Goal: Task Accomplishment & Management: Manage account settings

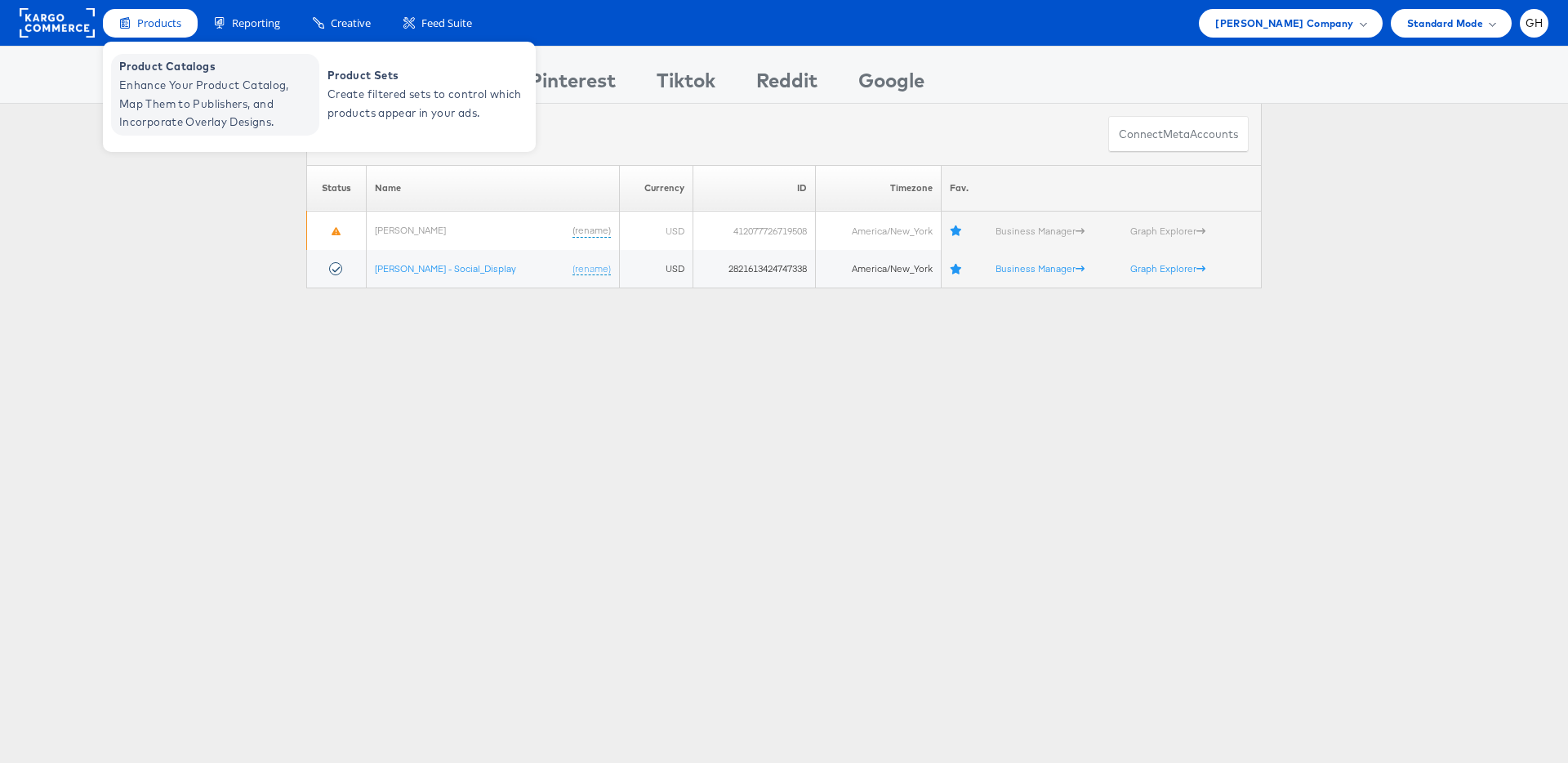
click at [245, 86] on span "Enhance Your Product Catalog, Map Them to Publishers, and Incorporate Overlay D…" at bounding box center [216, 103] width 196 height 56
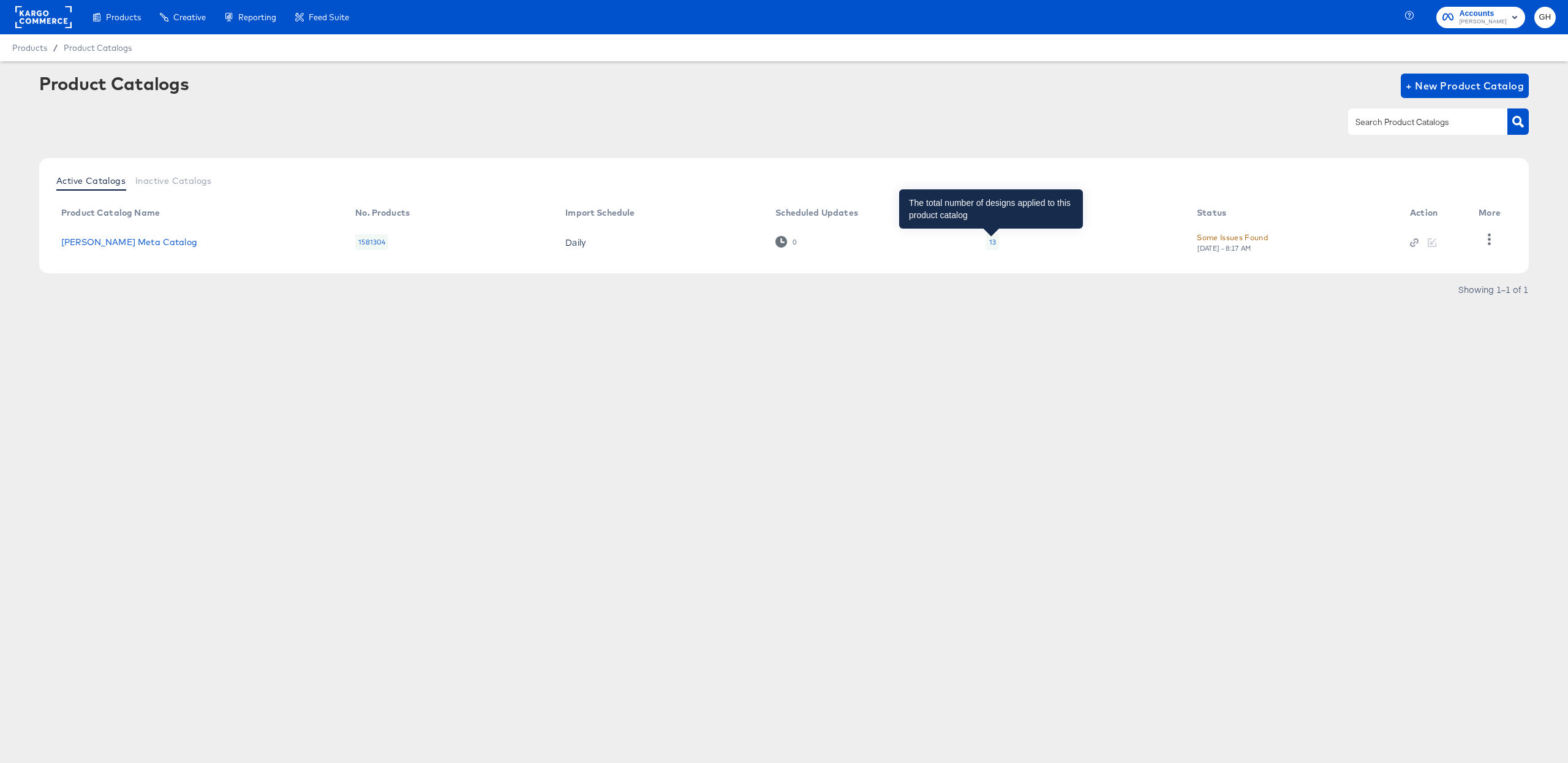
click at [990, 244] on div "13" at bounding box center [992, 241] width 7 height 10
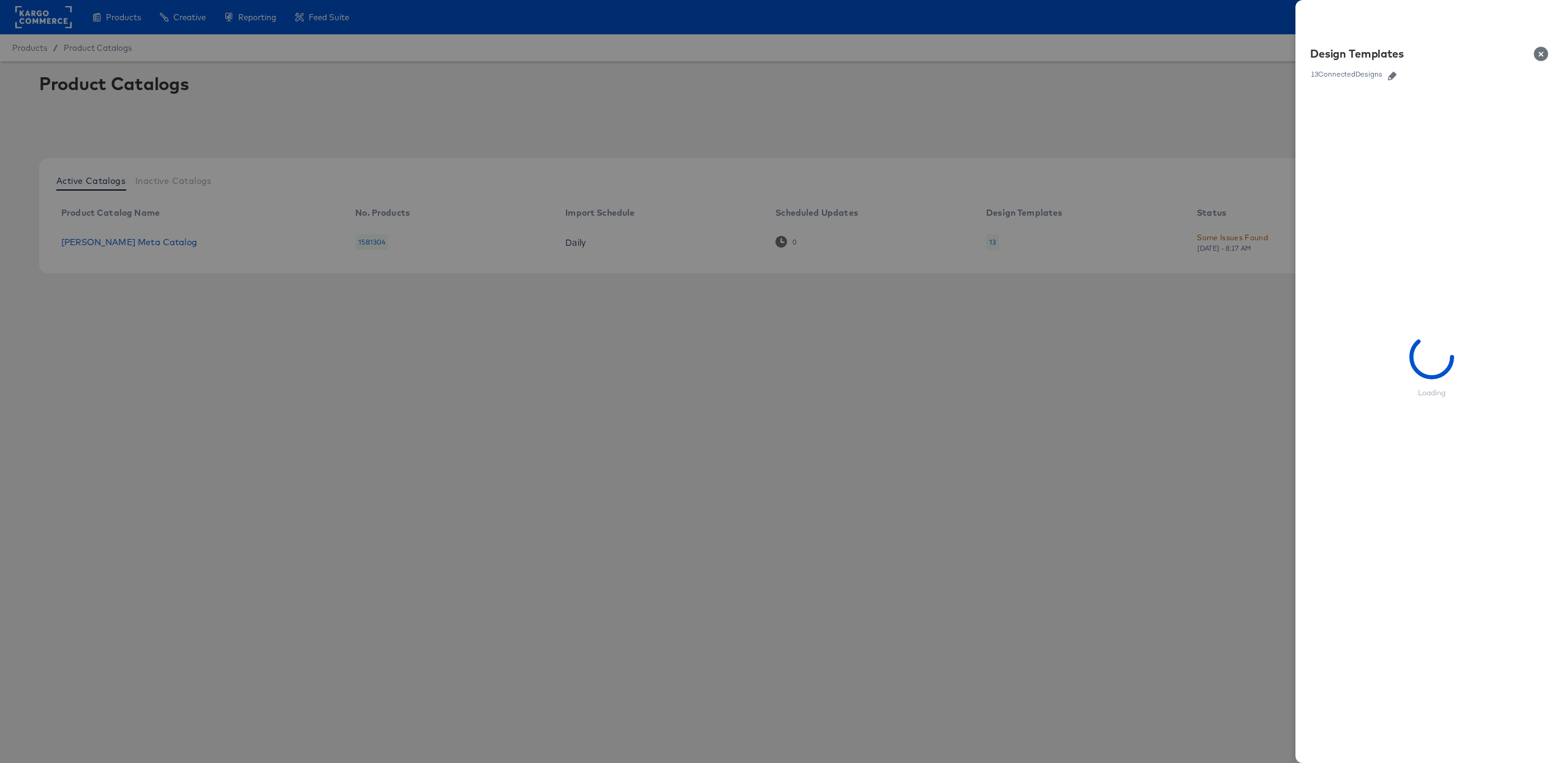
click at [1390, 78] on icon "button" at bounding box center [1392, 76] width 9 height 9
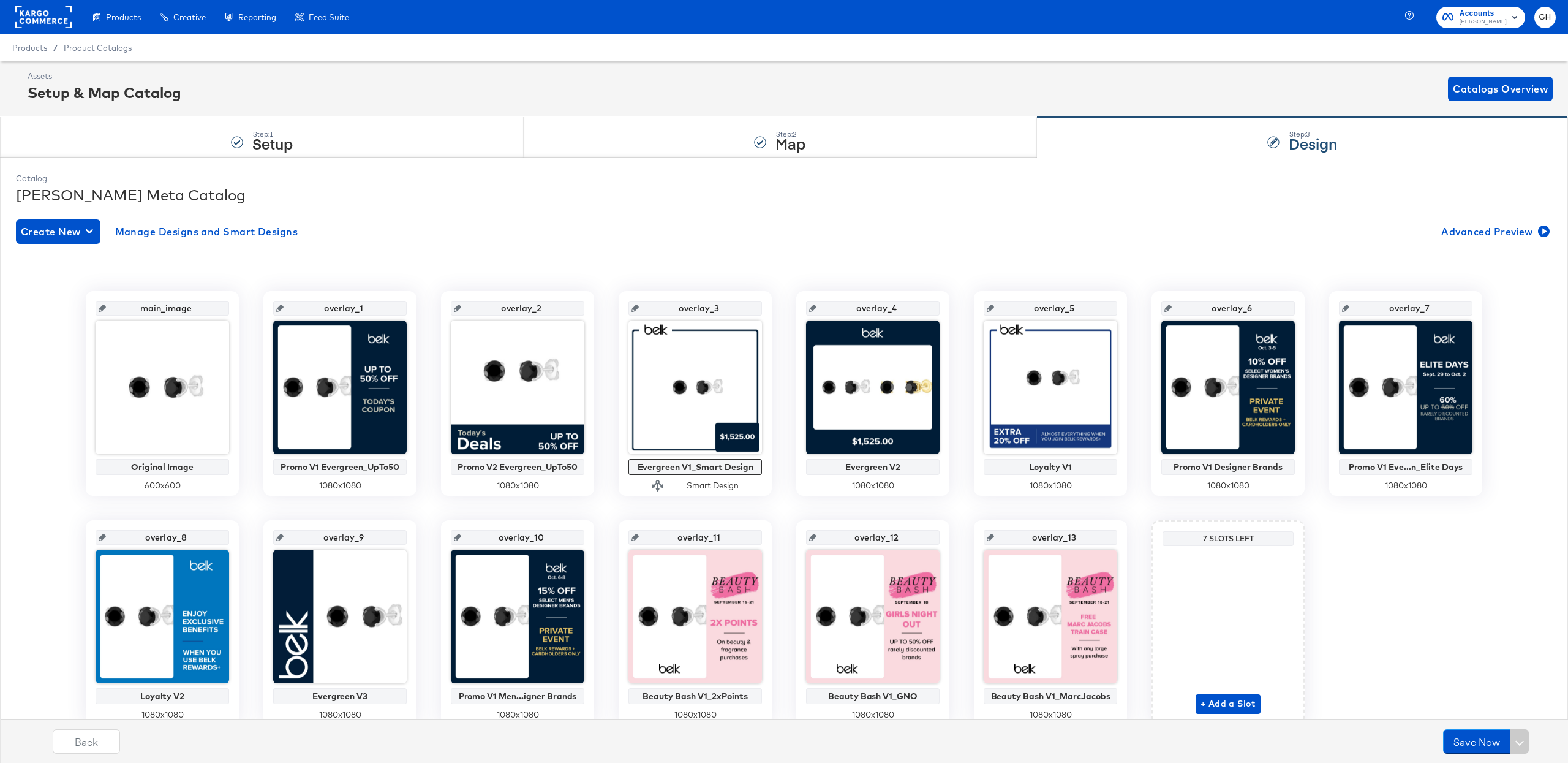
scroll to position [51, 0]
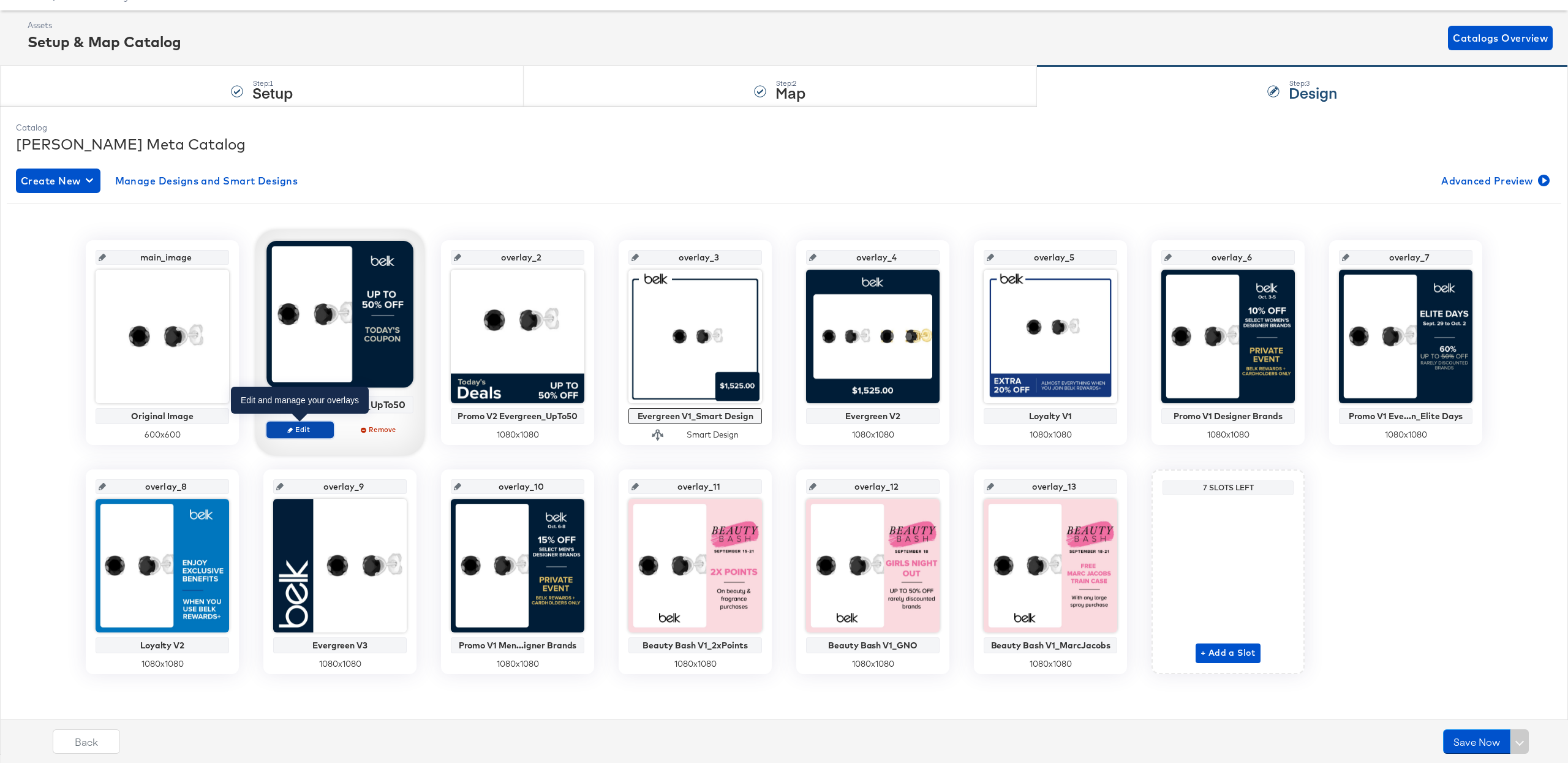
click at [295, 432] on span "Edit" at bounding box center [300, 429] width 57 height 9
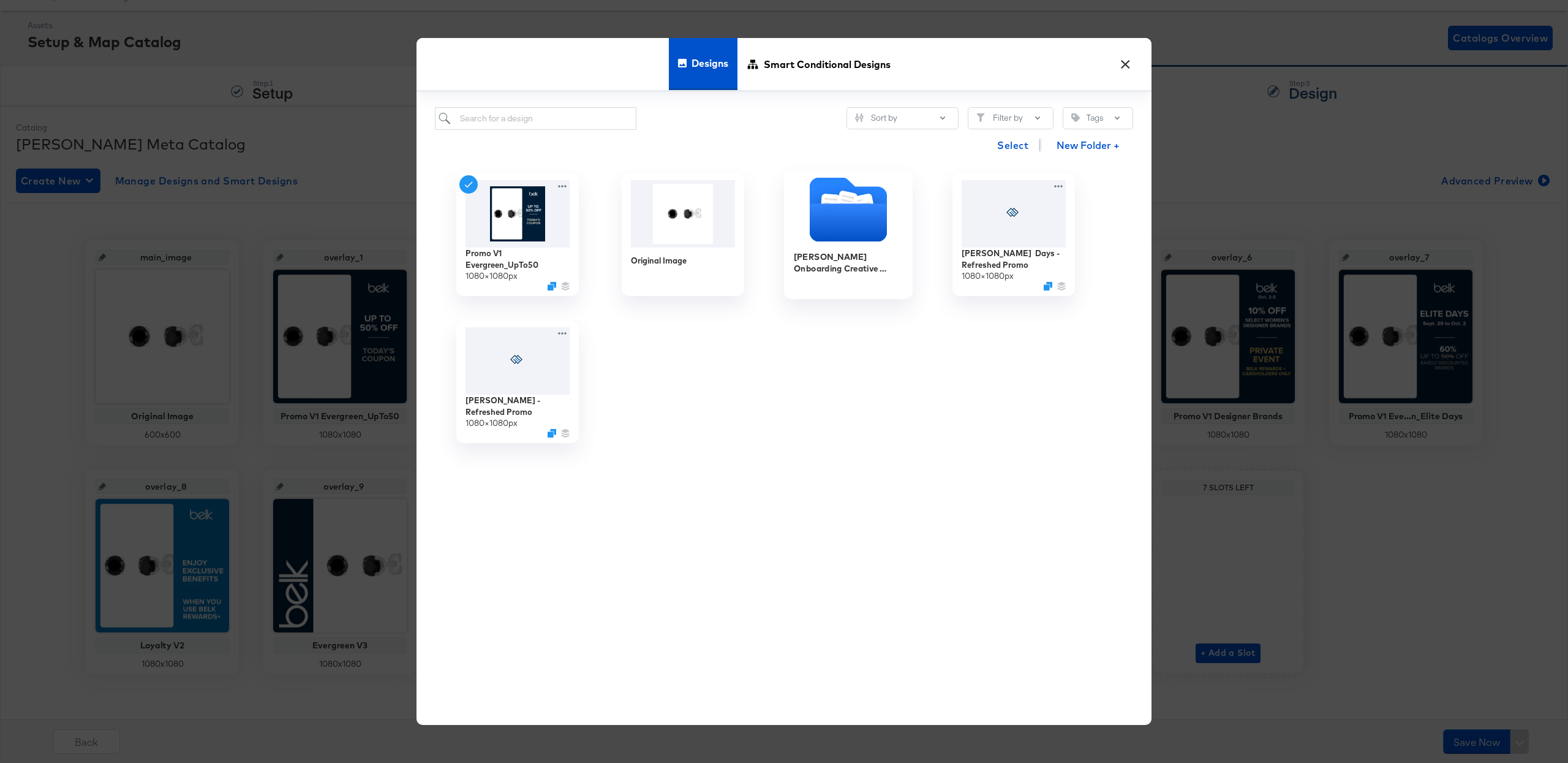
click at [834, 232] on icon "Folder" at bounding box center [848, 222] width 77 height 38
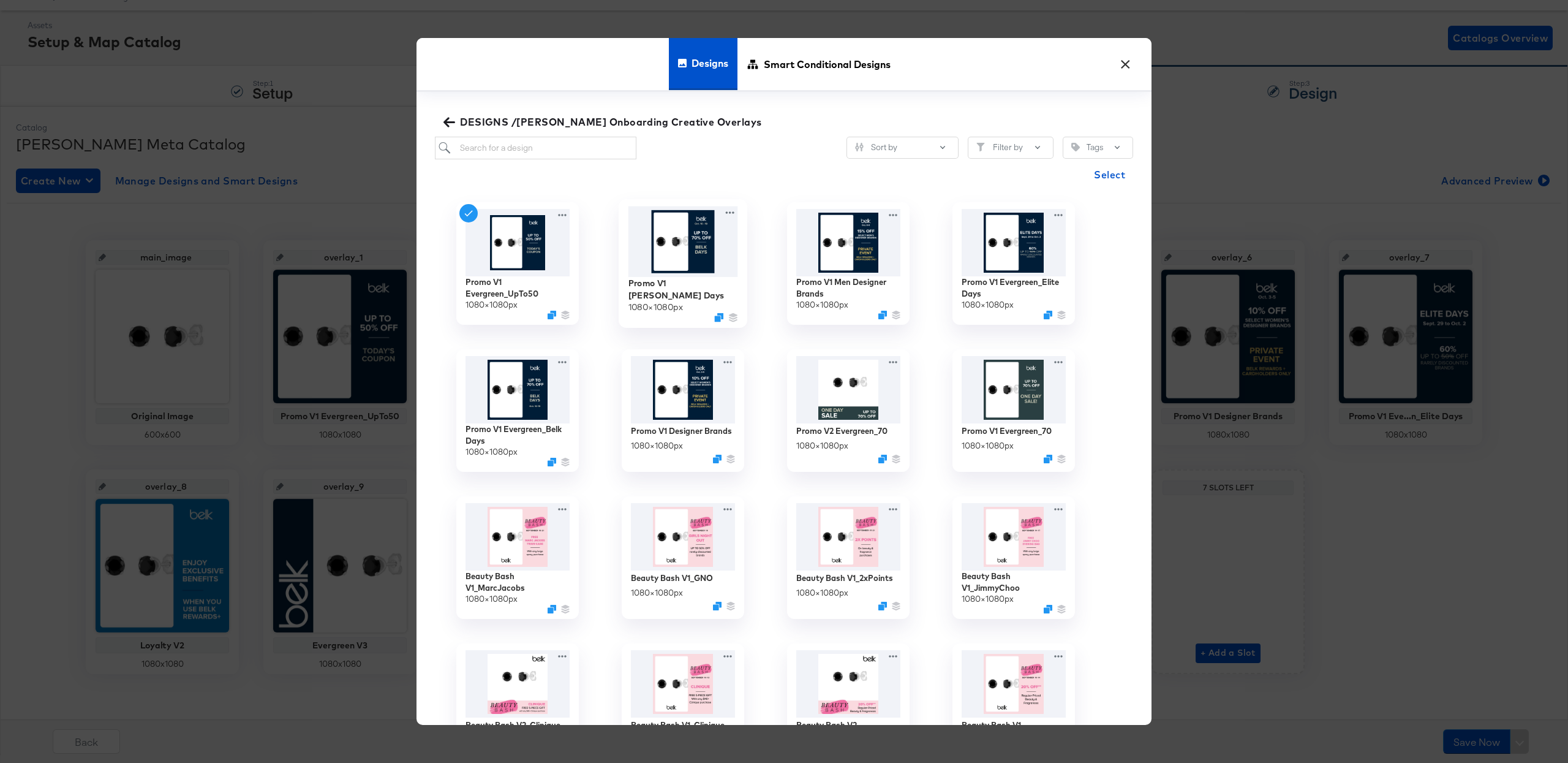
click at [677, 253] on img at bounding box center [683, 241] width 109 height 71
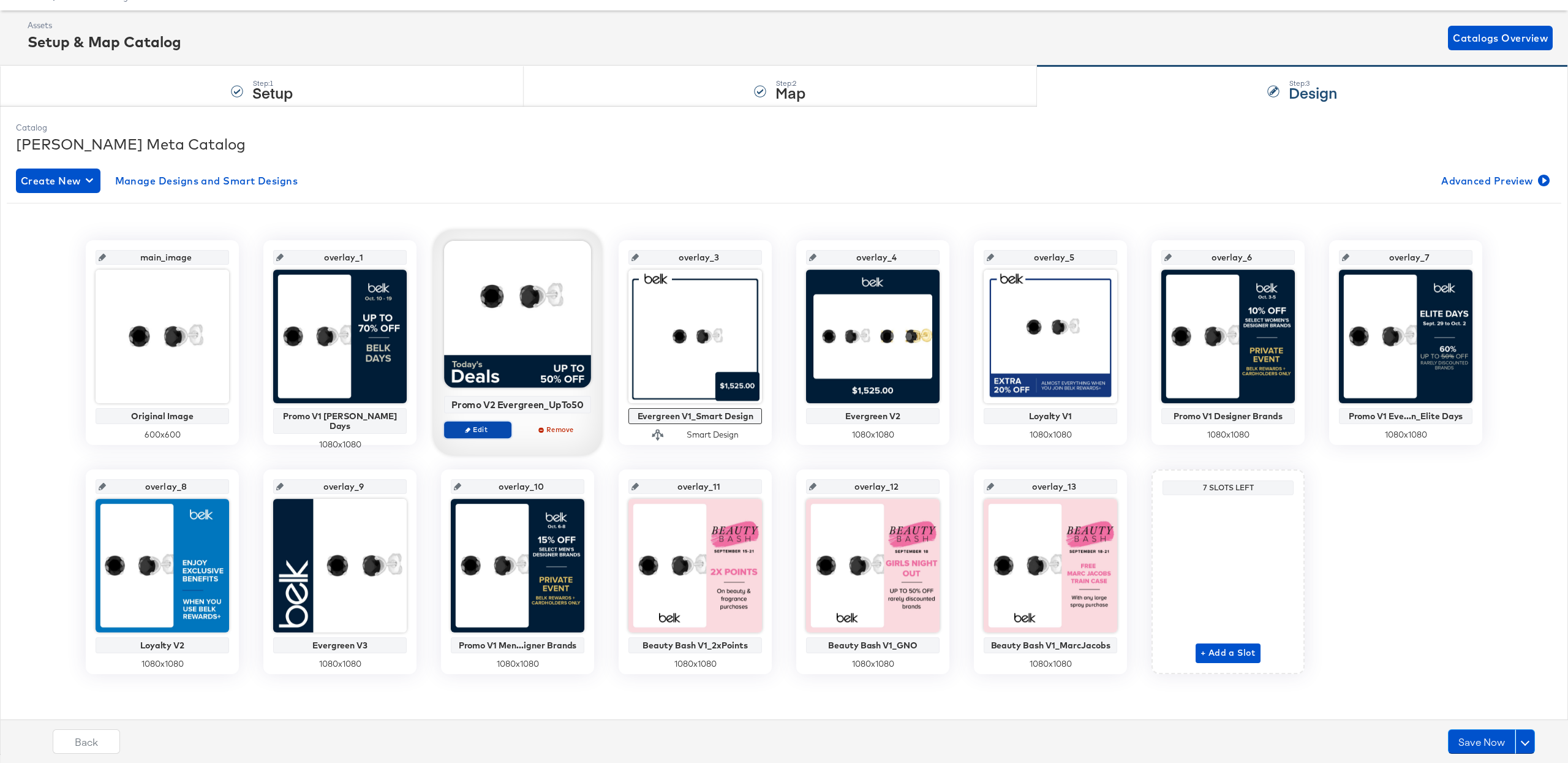
click at [491, 429] on span "Edit" at bounding box center [478, 429] width 57 height 9
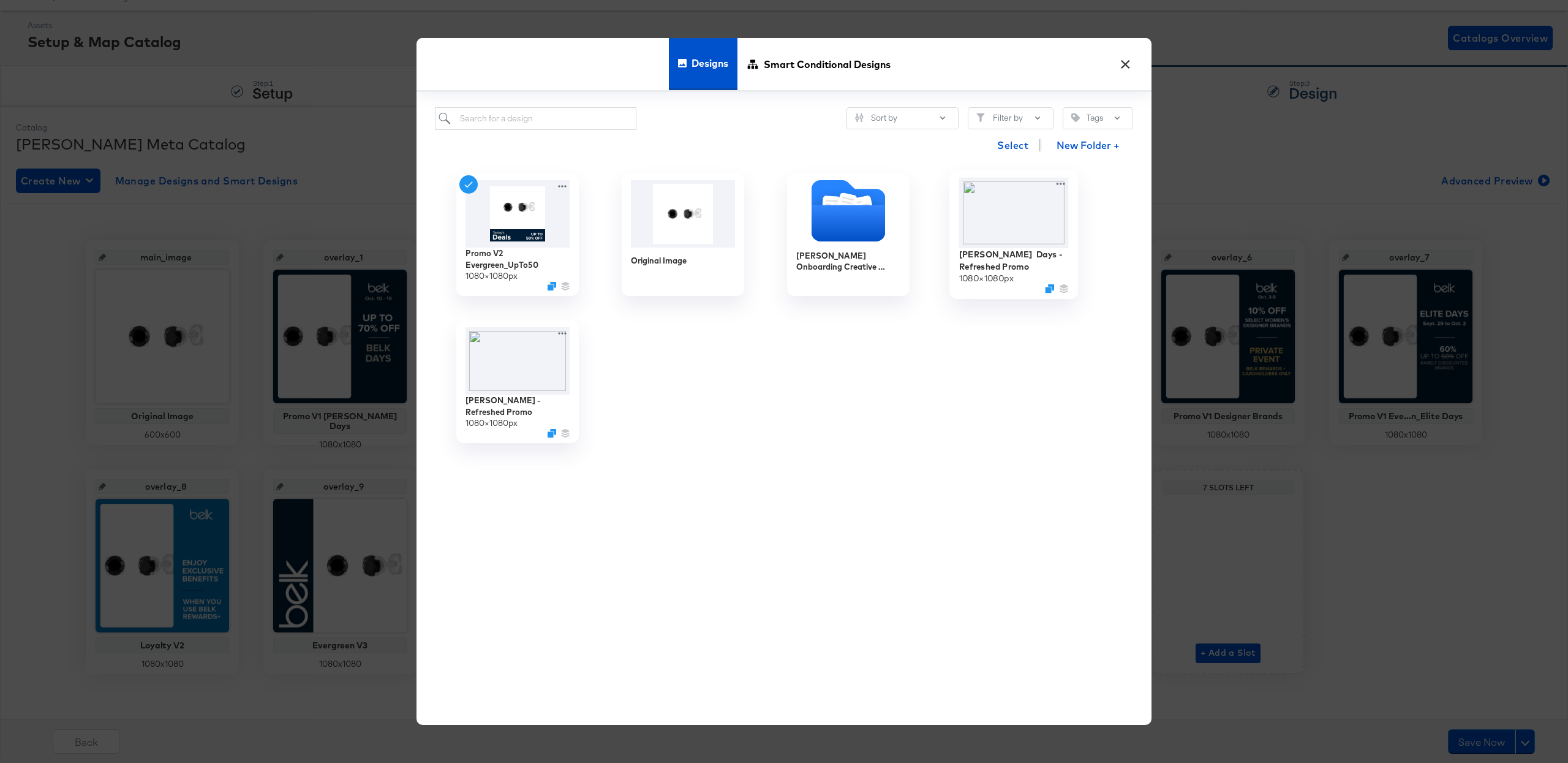
click at [1016, 232] on img at bounding box center [1014, 212] width 109 height 71
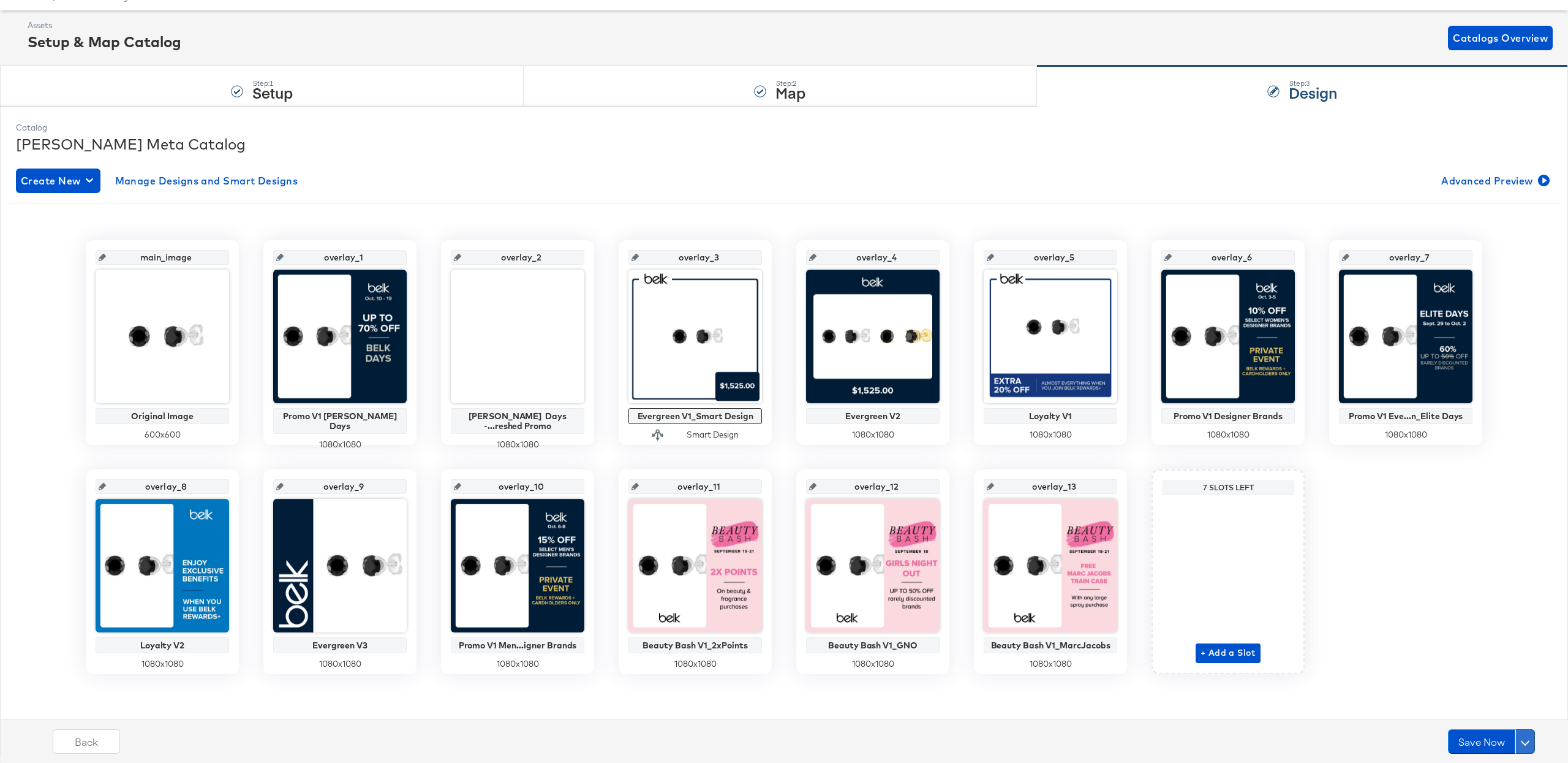
click at [1528, 739] on button at bounding box center [1525, 741] width 19 height 25
click at [1507, 720] on div "Schedule Save" at bounding box center [1496, 718] width 56 height 12
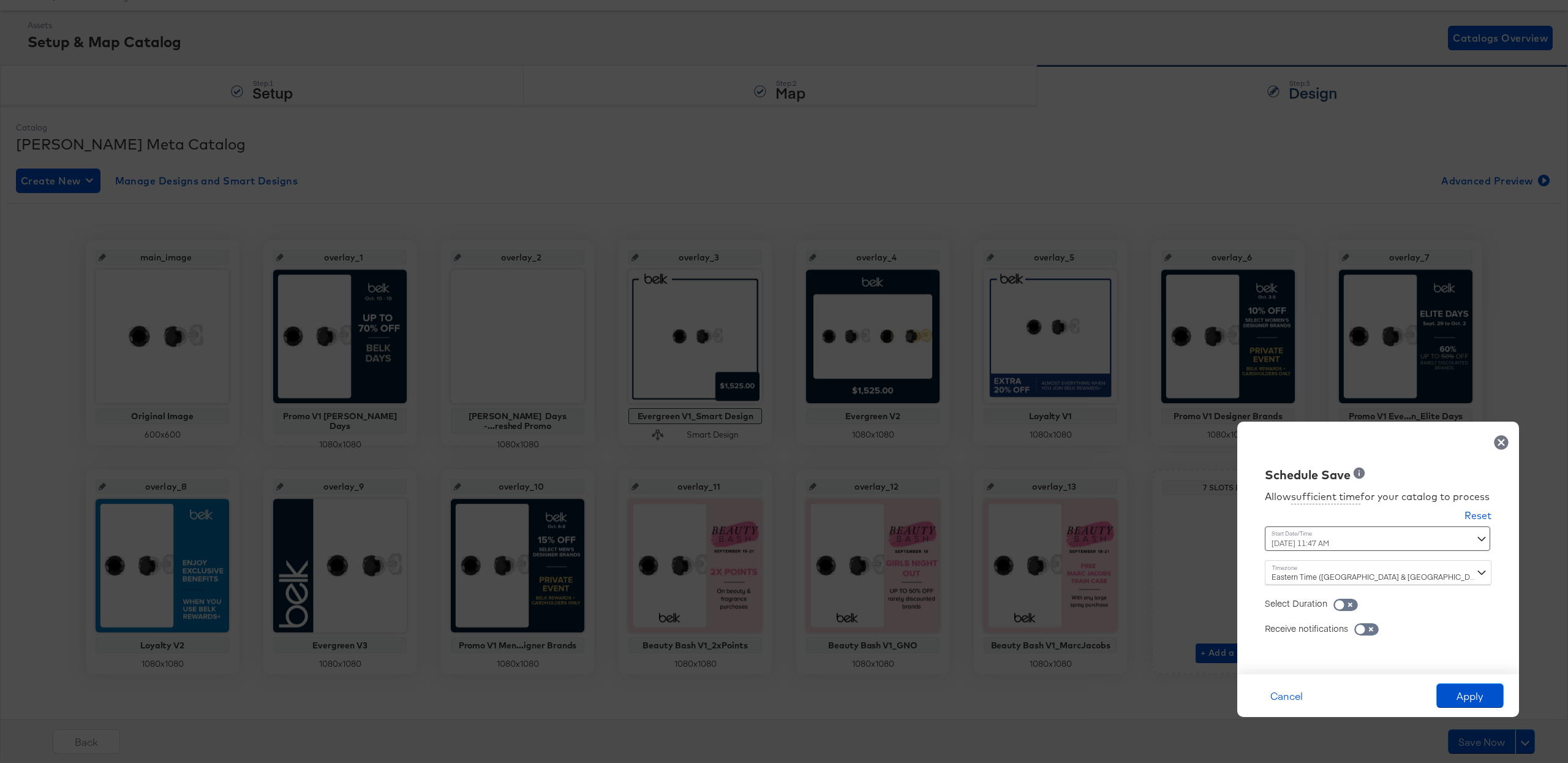
click at [1307, 540] on div "[DATE] 11:47 AM ‹ [DATE] › Su Mo Tu We Th Fr Sa 28 29 30 1 2 3 4 5 6 7 8 9 10 1…" at bounding box center [1348, 538] width 166 height 25
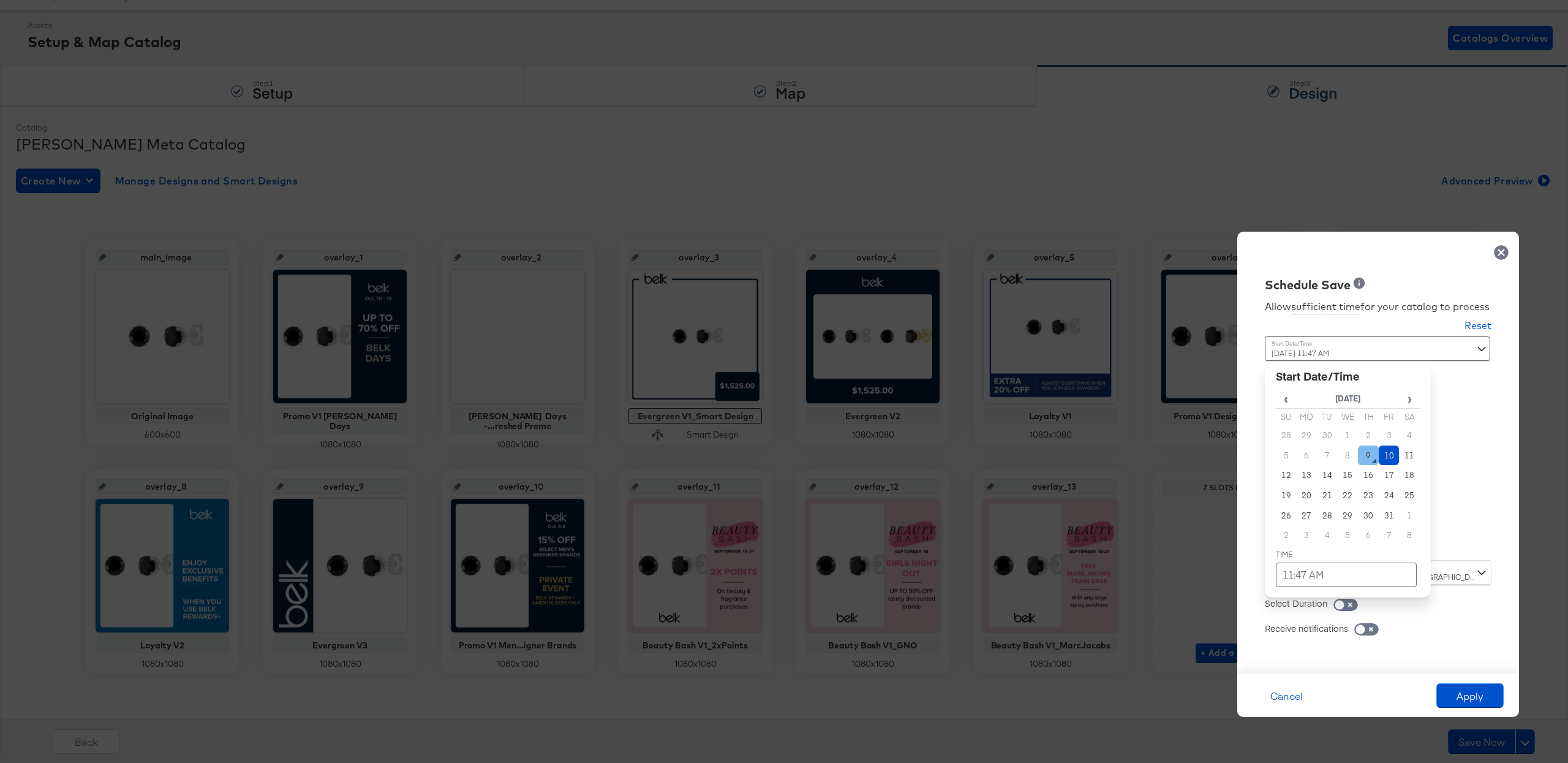
click at [1372, 459] on td "9" at bounding box center [1368, 455] width 21 height 20
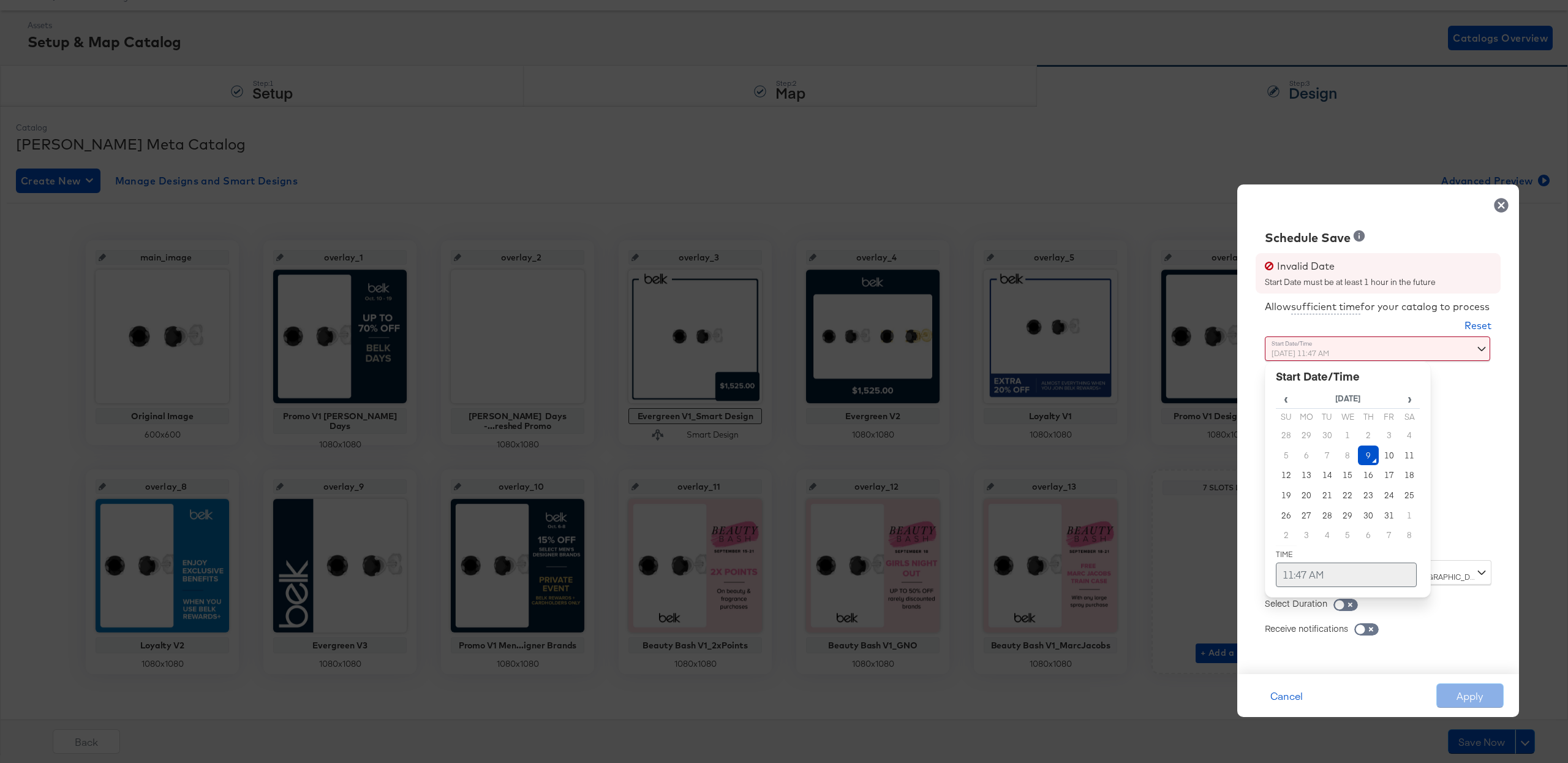
click at [1320, 577] on td "11:47 AM" at bounding box center [1346, 574] width 141 height 25
type input "[DATE] 11:47 PM"
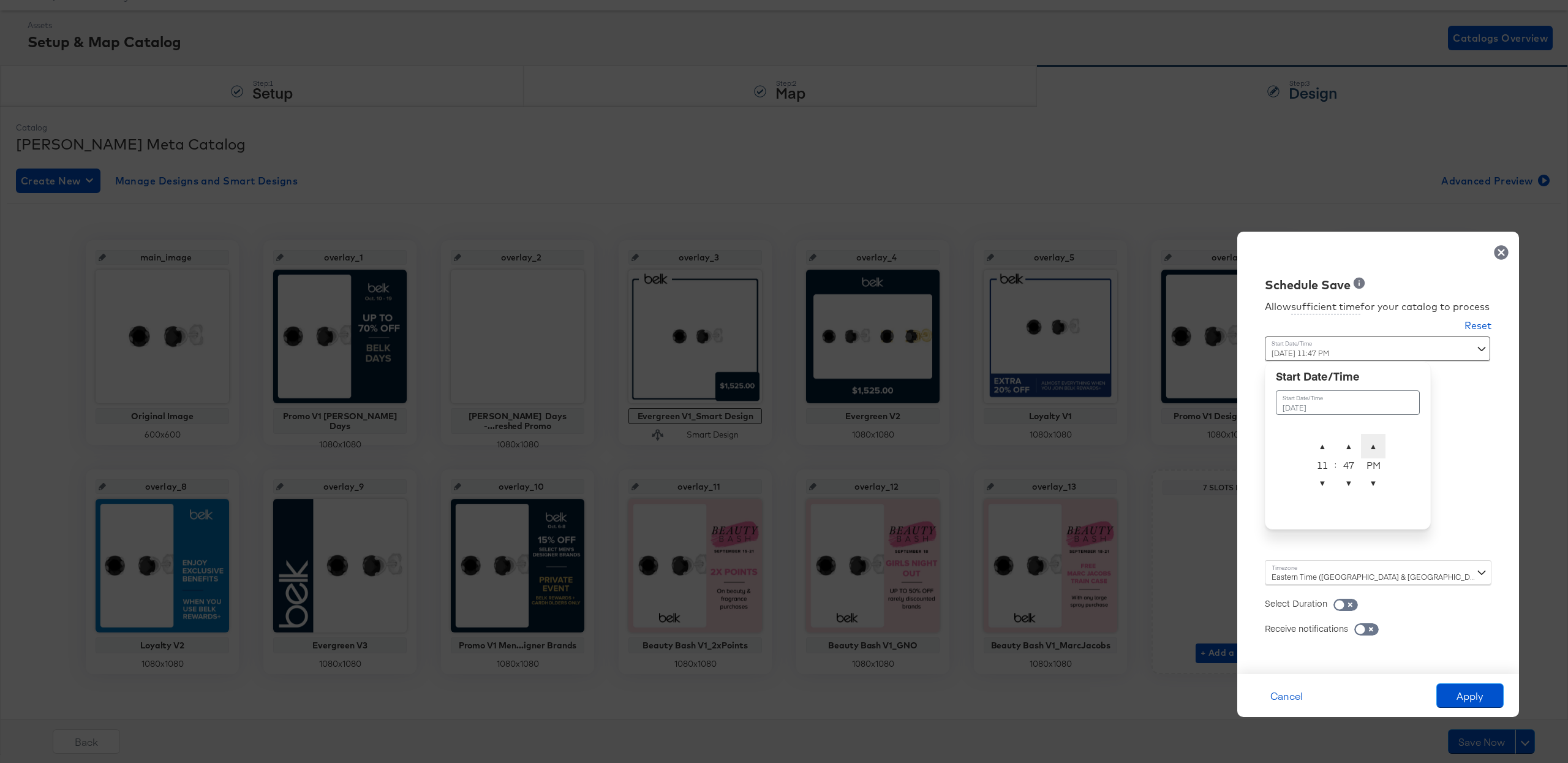
click at [1378, 444] on span "▲" at bounding box center [1373, 446] width 25 height 25
click at [1452, 458] on div "Schedule Save Allow sufficient time for your catalog to process Reset Time : [D…" at bounding box center [1378, 453] width 282 height 443
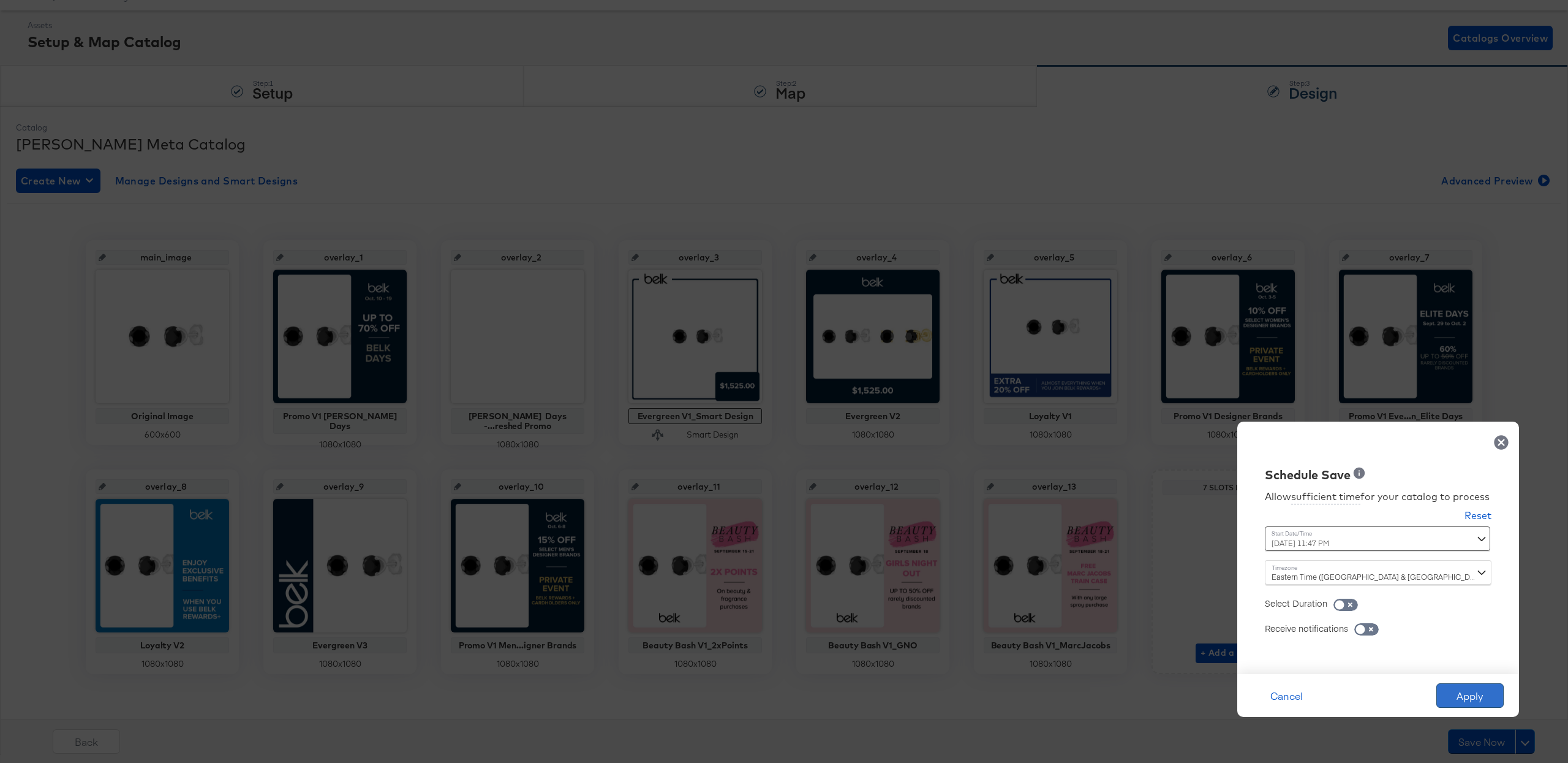
click at [1472, 691] on button "Apply" at bounding box center [1470, 695] width 67 height 25
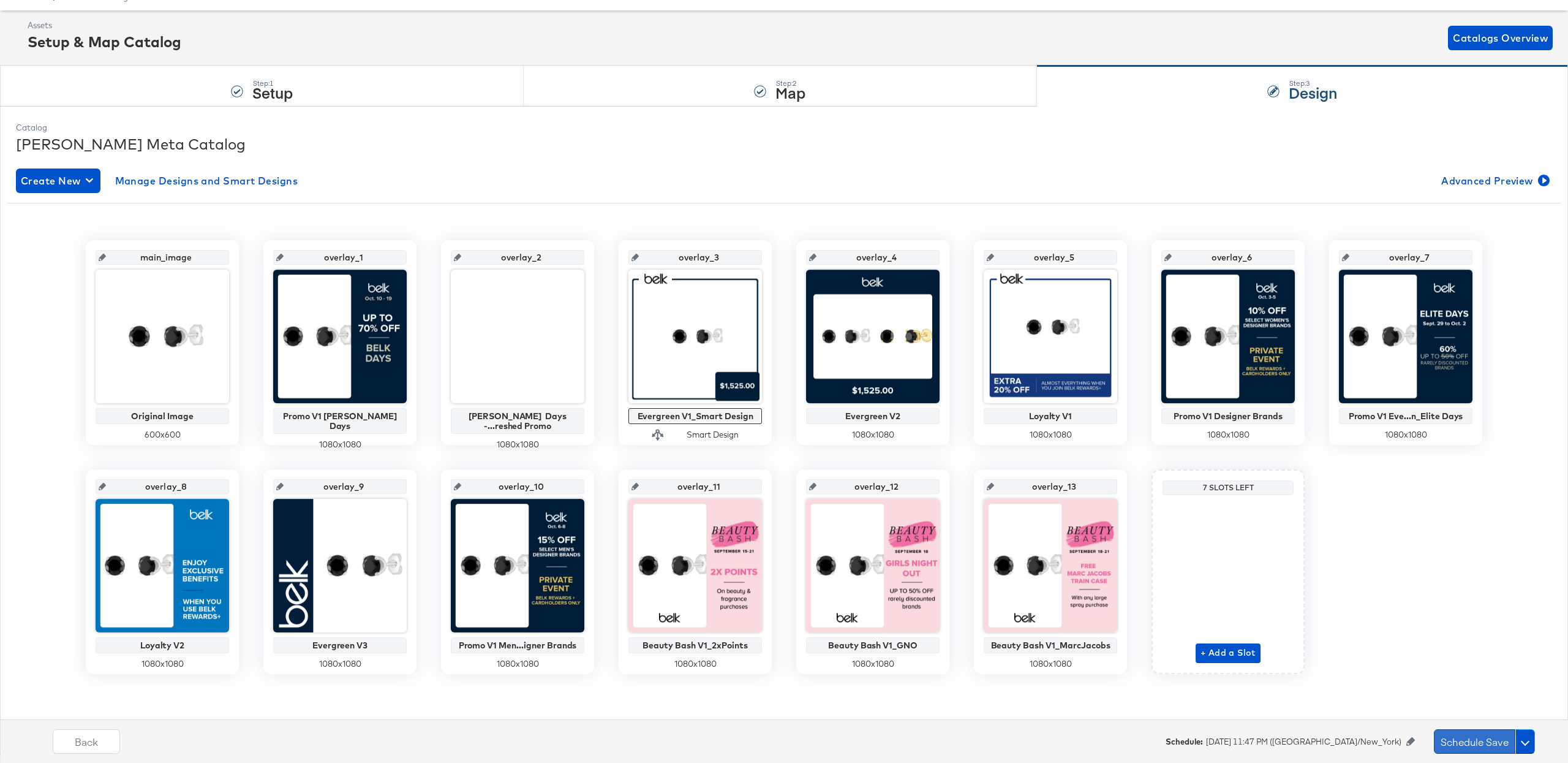
click at [1465, 741] on button "Schedule Save" at bounding box center [1474, 741] width 81 height 25
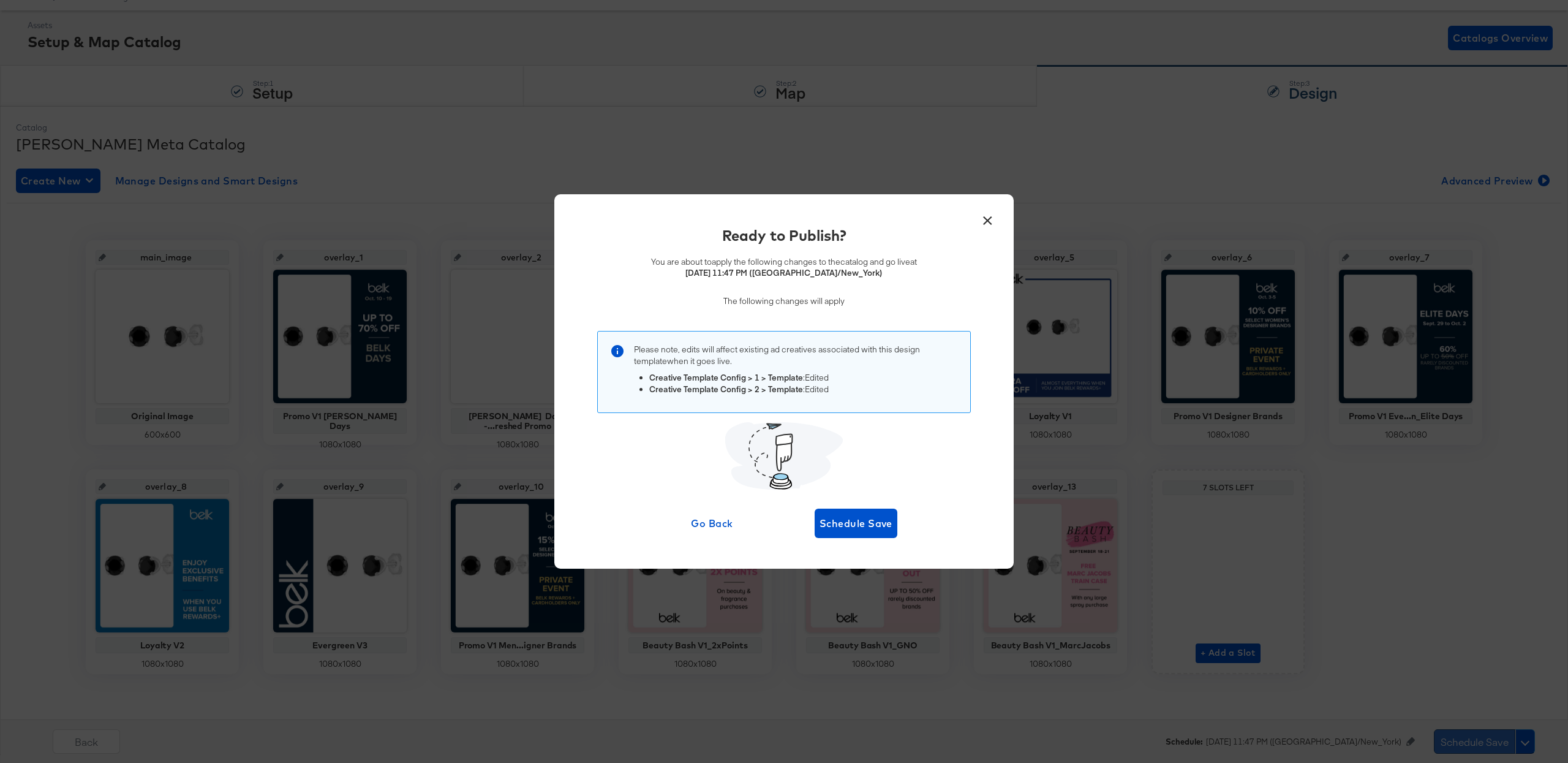
scroll to position [0, 0]
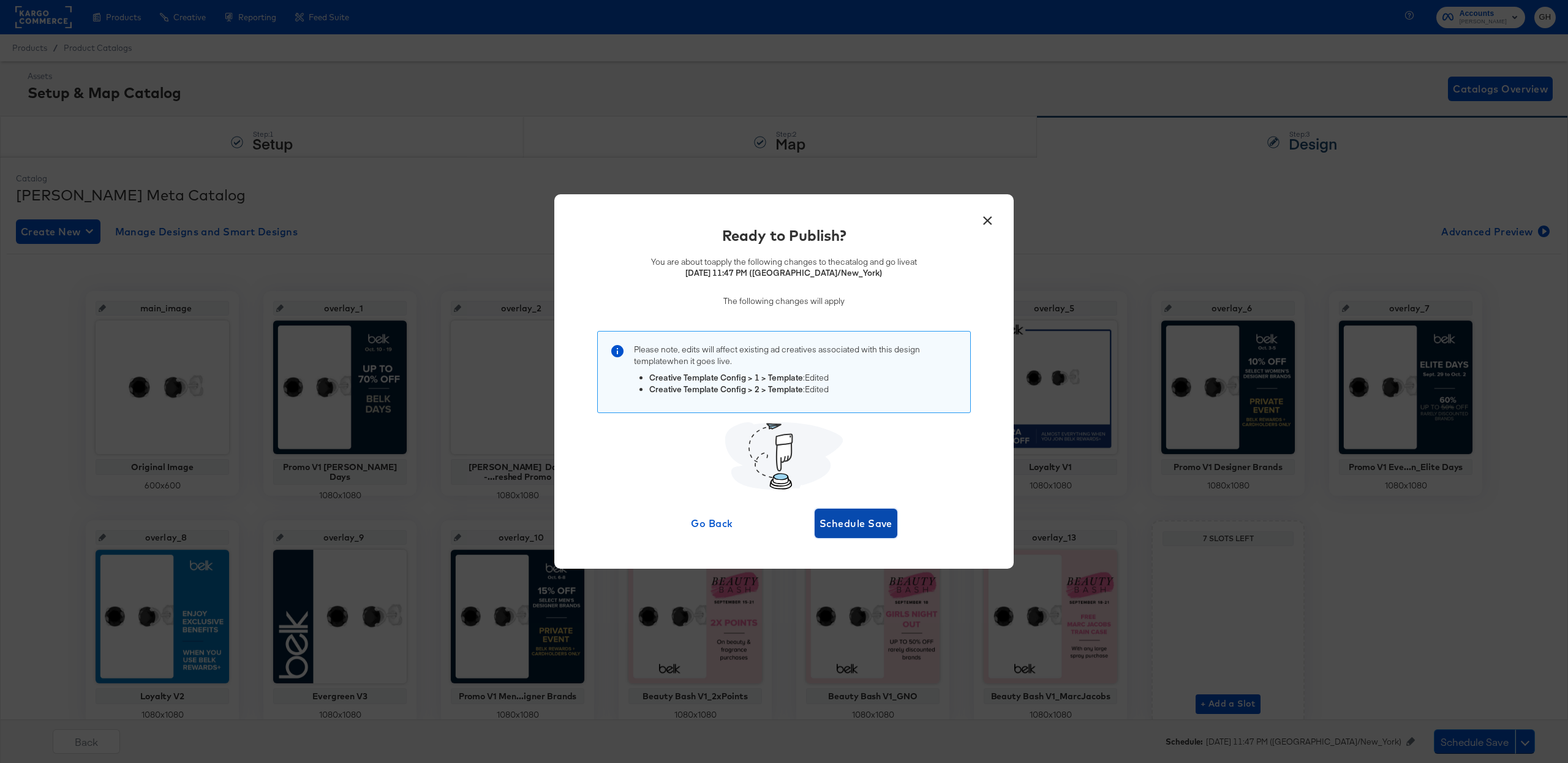
click at [874, 525] on span "Schedule Save" at bounding box center [856, 523] width 73 height 17
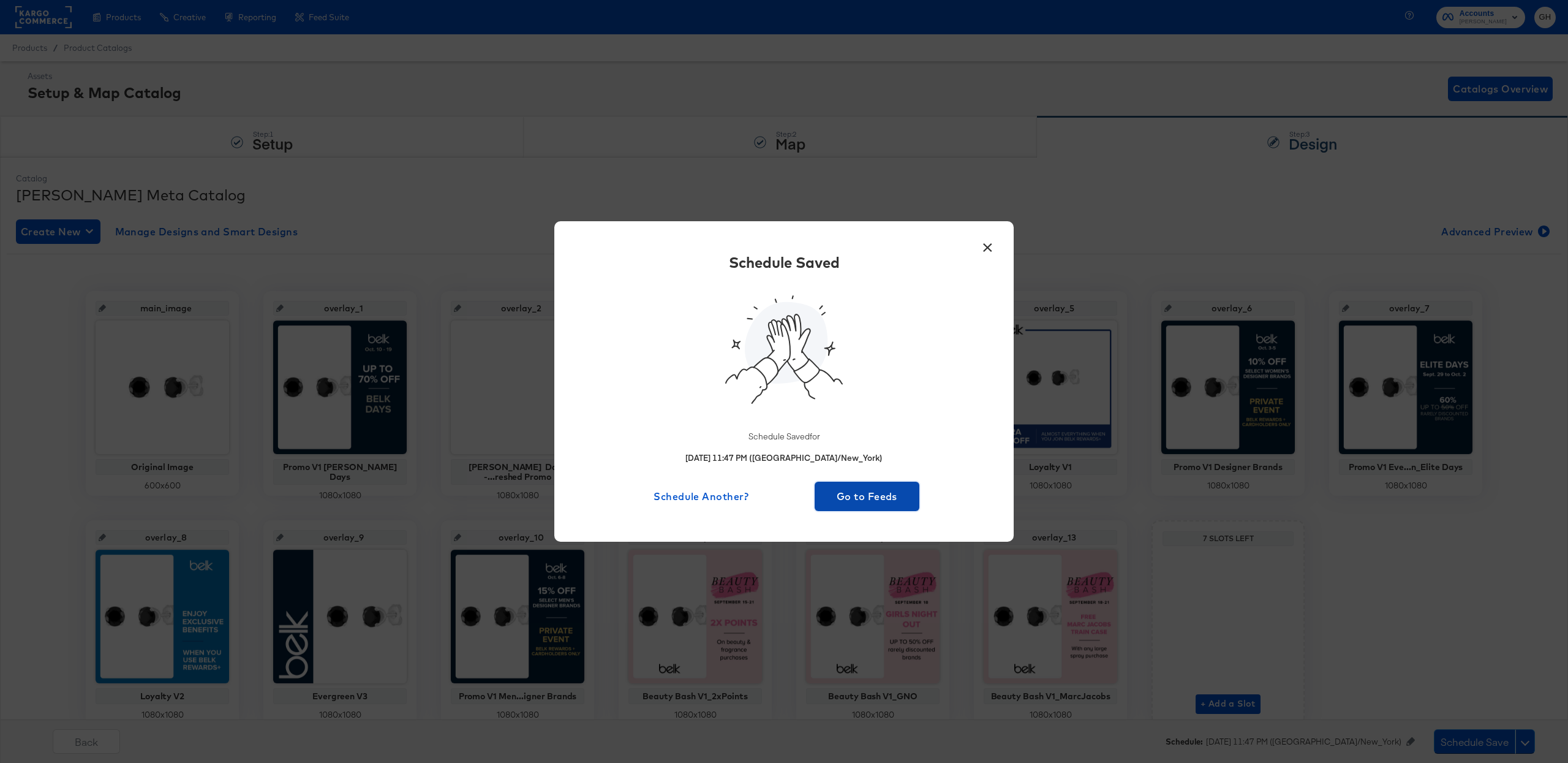
click at [856, 493] on span "Go to Feeds" at bounding box center [866, 496] width 95 height 17
